Goal: Task Accomplishment & Management: Use online tool/utility

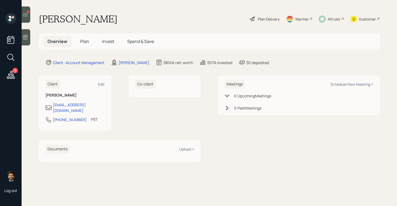
click at [112, 39] on span "Invest" at bounding box center [108, 41] width 12 height 6
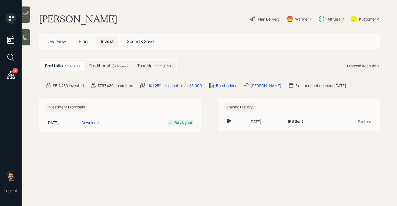
click at [102, 67] on h5 "Traditional" at bounding box center [99, 65] width 21 height 5
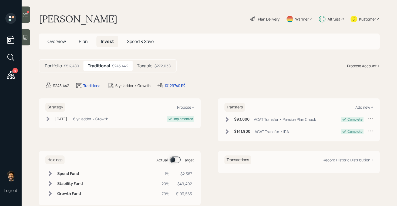
click at [159, 68] on div "$272,038" at bounding box center [163, 66] width 16 height 6
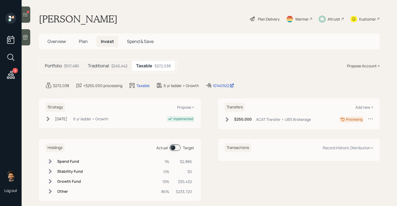
click at [330, 20] on div "Altruist" at bounding box center [334, 19] width 13 height 6
click at [12, 73] on icon at bounding box center [11, 75] width 8 height 8
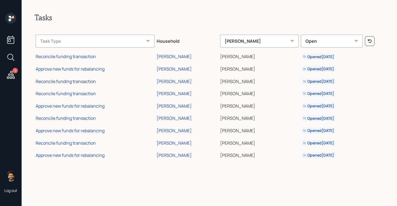
click at [75, 81] on div "Reconcile funding transaction" at bounding box center [66, 81] width 60 height 6
click at [64, 94] on div "Reconcile funding transaction" at bounding box center [66, 94] width 60 height 6
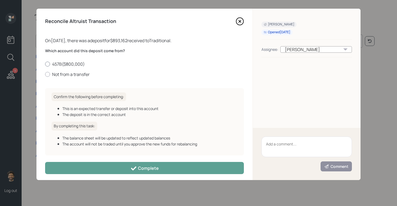
click at [66, 64] on label "457B ( $800,000 )" at bounding box center [144, 64] width 199 height 6
click at [45, 64] on input "457B ( $800,000 )" at bounding box center [45, 64] width 0 height 0
radio input "true"
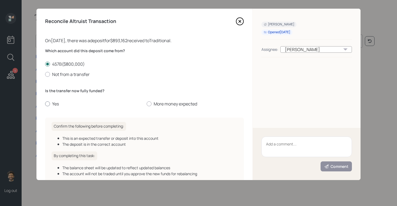
click at [52, 106] on label "Yes" at bounding box center [93, 104] width 97 height 6
click at [45, 104] on input "Yes" at bounding box center [45, 104] width 0 height 0
radio input "true"
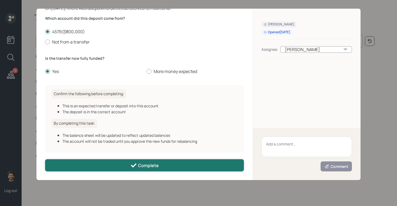
click at [118, 164] on button "Complete" at bounding box center [144, 165] width 199 height 12
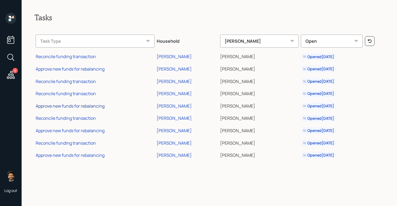
click at [83, 107] on div "Approve new funds for rebalancing" at bounding box center [70, 106] width 69 height 6
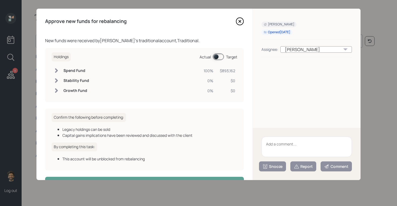
scroll to position [18, 0]
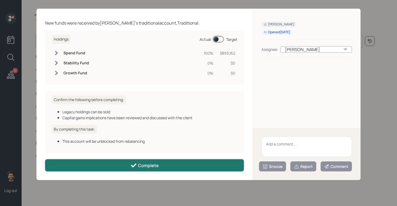
click at [109, 165] on button "Complete" at bounding box center [144, 165] width 199 height 12
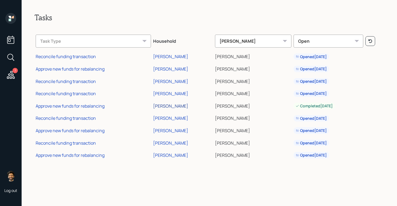
click at [175, 105] on div "[PERSON_NAME]" at bounding box center [170, 106] width 35 height 6
